Goal: Information Seeking & Learning: Learn about a topic

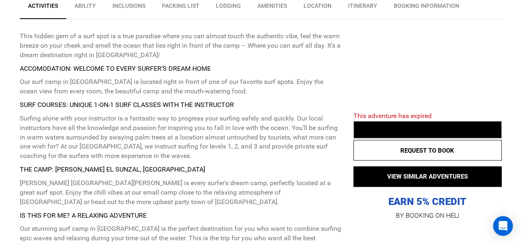
scroll to position [384, 0]
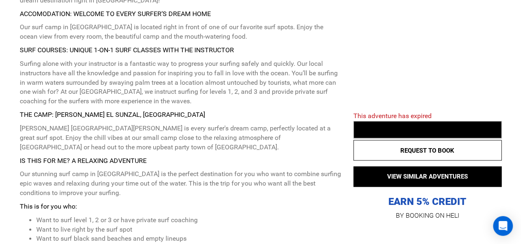
drag, startPoint x: 19, startPoint y: 61, endPoint x: 209, endPoint y: 105, distance: 195.0
click at [209, 105] on p "Surfing alone with your instructor is a fantastic way to progress your surfing …" at bounding box center [180, 82] width 321 height 47
click at [207, 109] on div "This hidden gem of a surf spot is a true paradise where you can almost touch th…" at bounding box center [180, 186] width 321 height 419
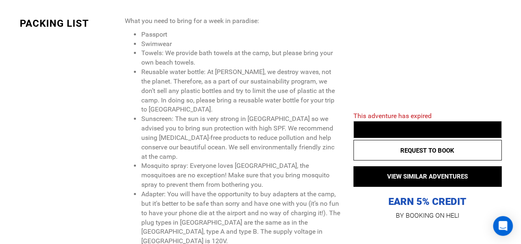
scroll to position [1481, 0]
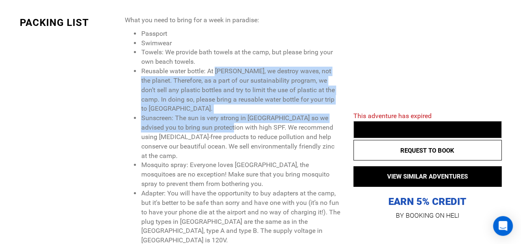
drag, startPoint x: 216, startPoint y: 69, endPoint x: 217, endPoint y: 128, distance: 59.7
click at [216, 123] on ul "Passport Swimwear Towels: We provide bath towels at the camp, but please bring …" at bounding box center [232, 151] width 216 height 244
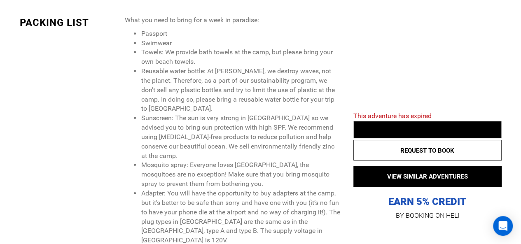
click at [217, 128] on li "Sunscreen: The sun is very strong in [GEOGRAPHIC_DATA] so we advised you to bri…" at bounding box center [241, 137] width 200 height 47
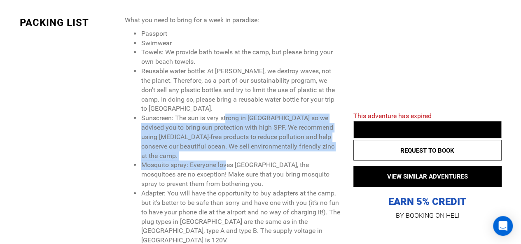
drag, startPoint x: 226, startPoint y: 118, endPoint x: 227, endPoint y: 156, distance: 38.3
click at [227, 156] on ul "Passport Swimwear Towels: We provide bath towels at the camp, but please bring …" at bounding box center [232, 151] width 216 height 244
click at [227, 160] on li "Mosquito spray: Everyone loves [GEOGRAPHIC_DATA], the mosquitoes are no excepti…" at bounding box center [241, 174] width 200 height 28
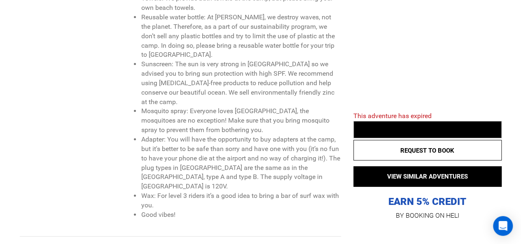
scroll to position [1536, 0]
drag, startPoint x: 231, startPoint y: 100, endPoint x: 223, endPoint y: 179, distance: 79.4
click at [223, 180] on ul "Passport Swimwear Towels: We provide bath towels at the camp, but please bring …" at bounding box center [232, 96] width 216 height 244
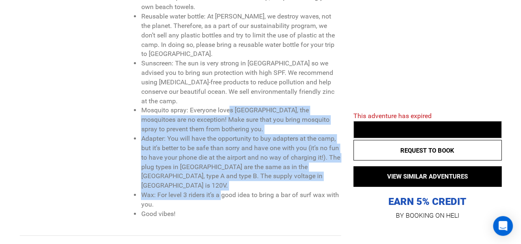
click at [223, 191] on li "Wax: For level 3 riders it’s a good idea to bring a bar of surf wax with you." at bounding box center [241, 200] width 200 height 19
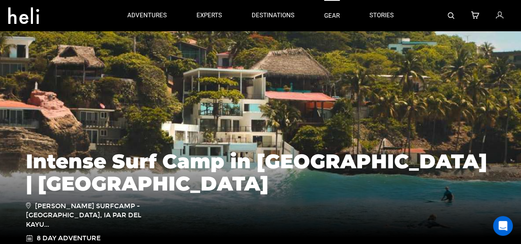
scroll to position [0, 0]
